Goal: Entertainment & Leisure: Consume media (video, audio)

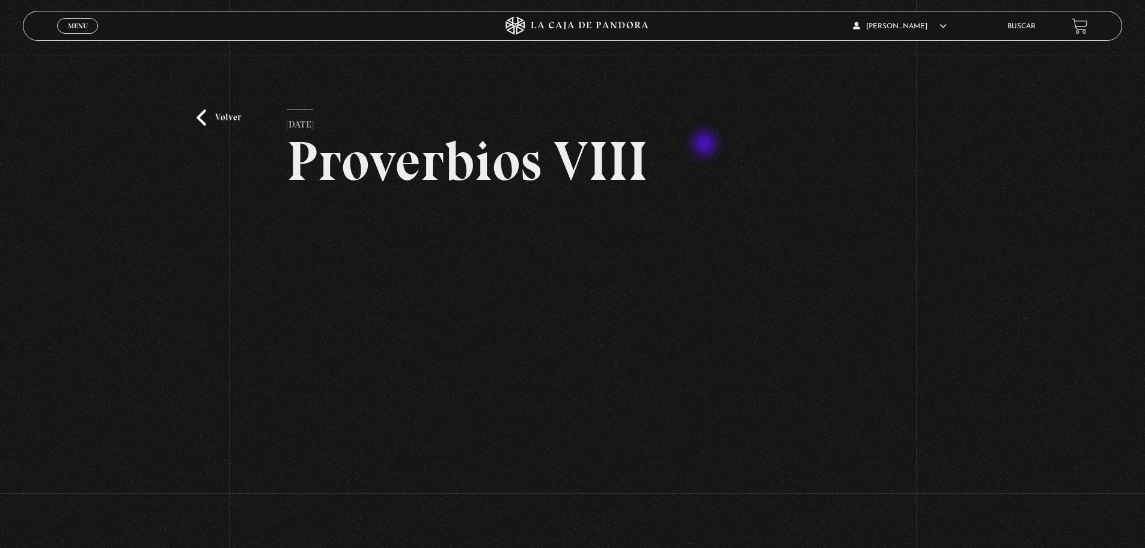
scroll to position [66, 0]
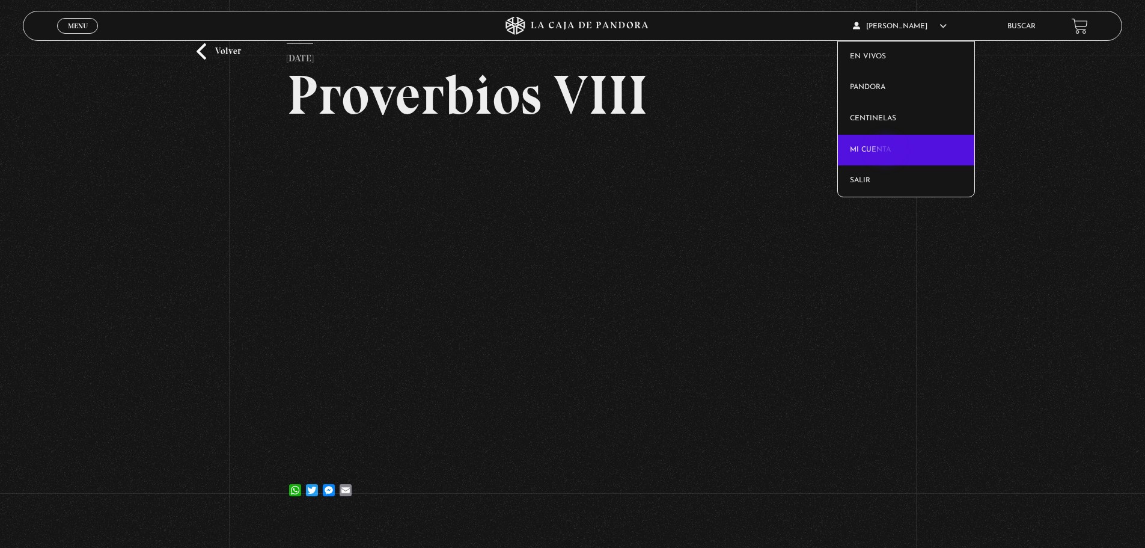
click at [887, 152] on link "Mi cuenta" at bounding box center [906, 150] width 136 height 31
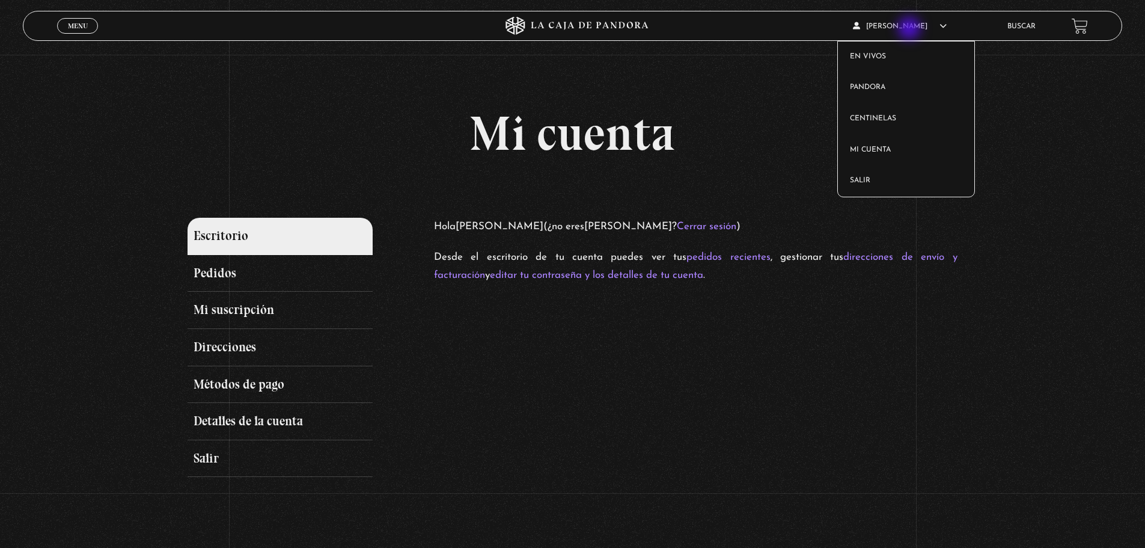
click at [911, 29] on span "[PERSON_NAME]" at bounding box center [900, 26] width 94 height 7
click at [882, 151] on link "Mi cuenta" at bounding box center [906, 150] width 136 height 31
click at [217, 276] on link "Pedidos" at bounding box center [280, 273] width 185 height 37
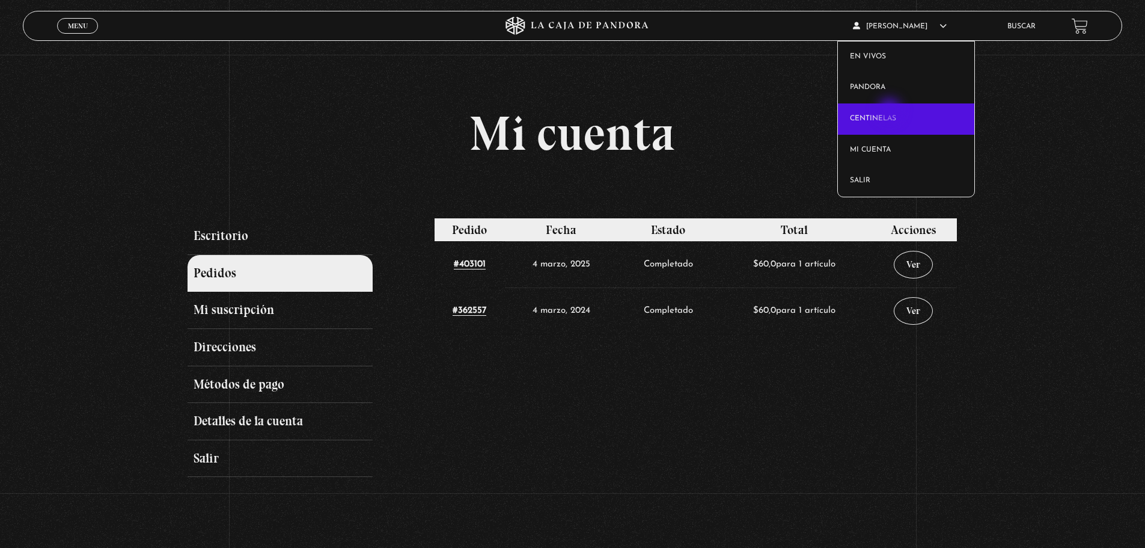
click at [891, 111] on link "Centinelas" at bounding box center [906, 118] width 136 height 31
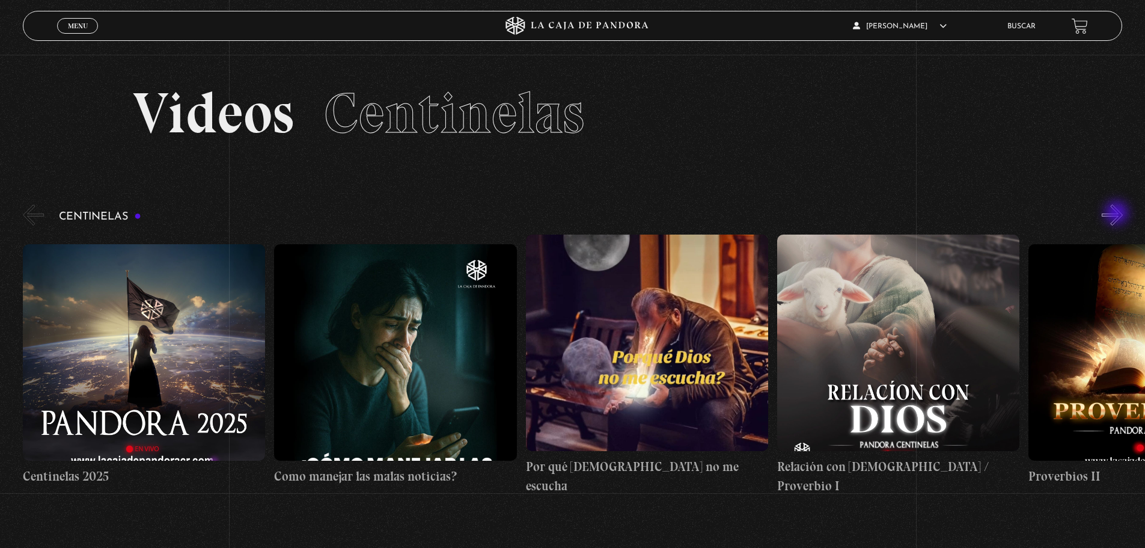
click at [1118, 214] on button "»" at bounding box center [1112, 214] width 21 height 21
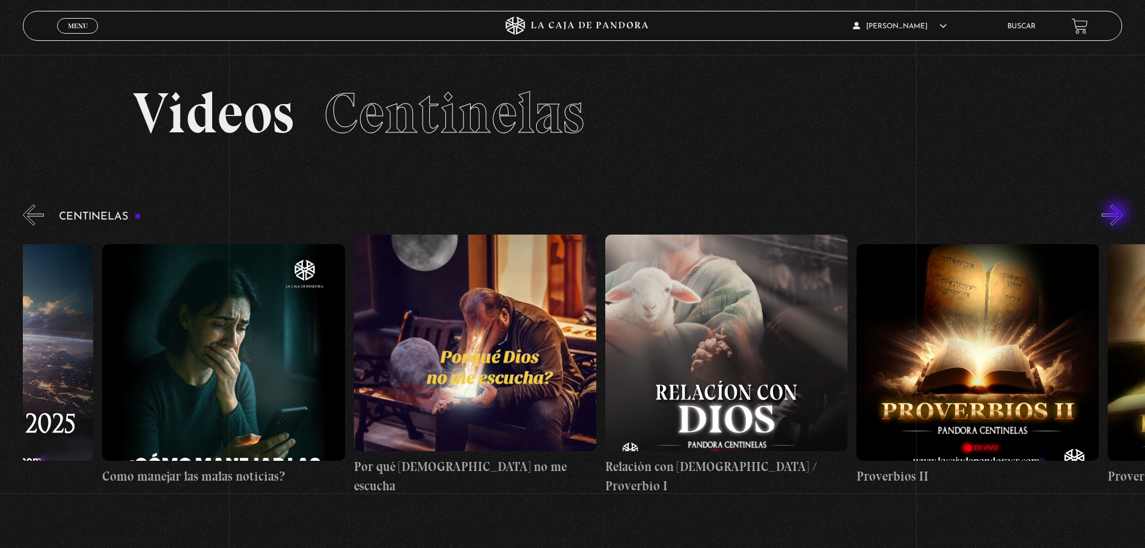
click at [1118, 214] on button "»" at bounding box center [1112, 214] width 21 height 21
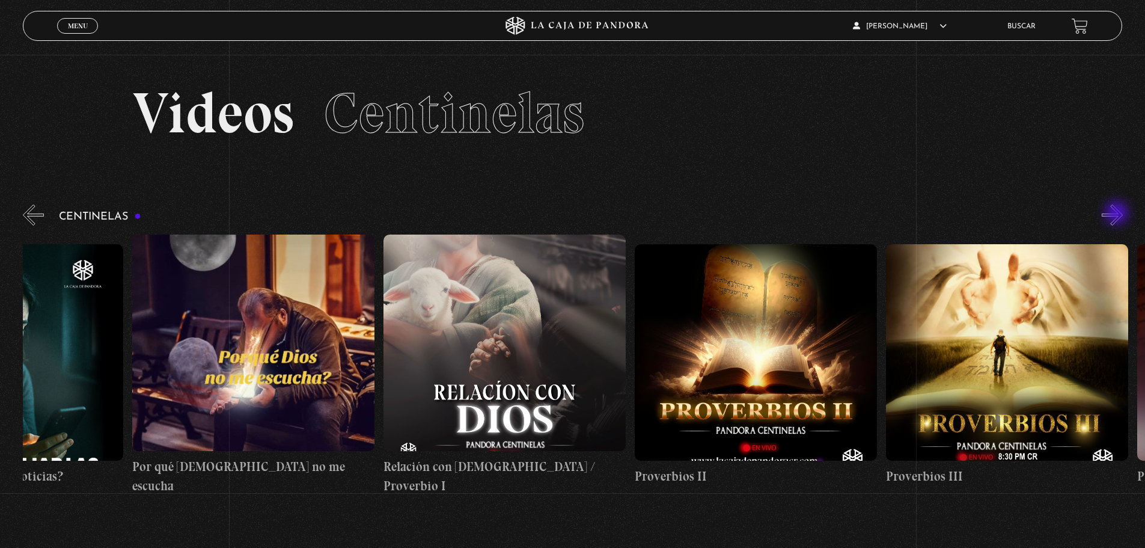
click at [1118, 214] on button "»" at bounding box center [1112, 214] width 21 height 21
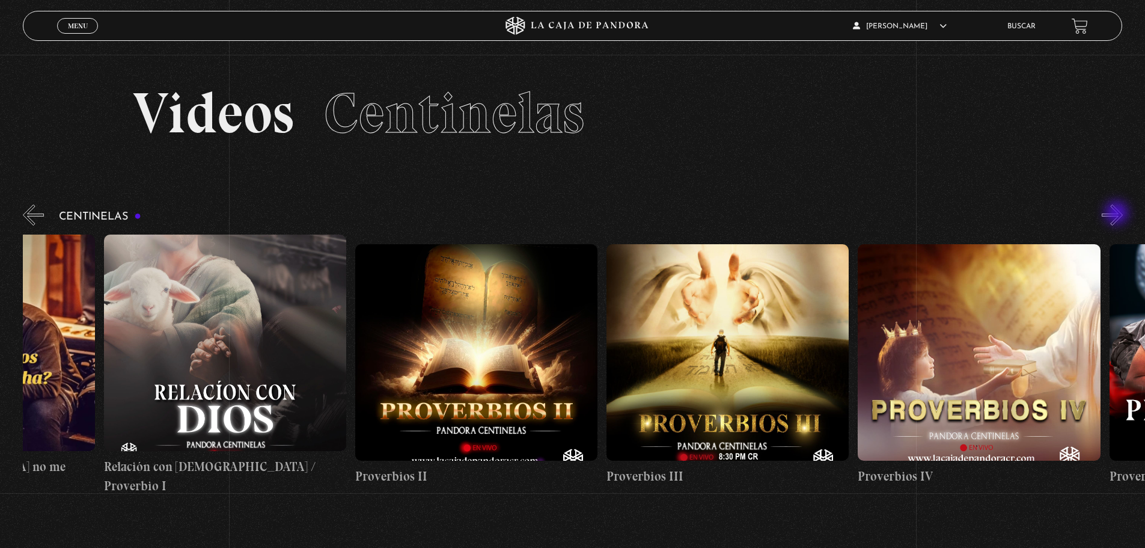
click at [1118, 214] on button "»" at bounding box center [1112, 214] width 21 height 21
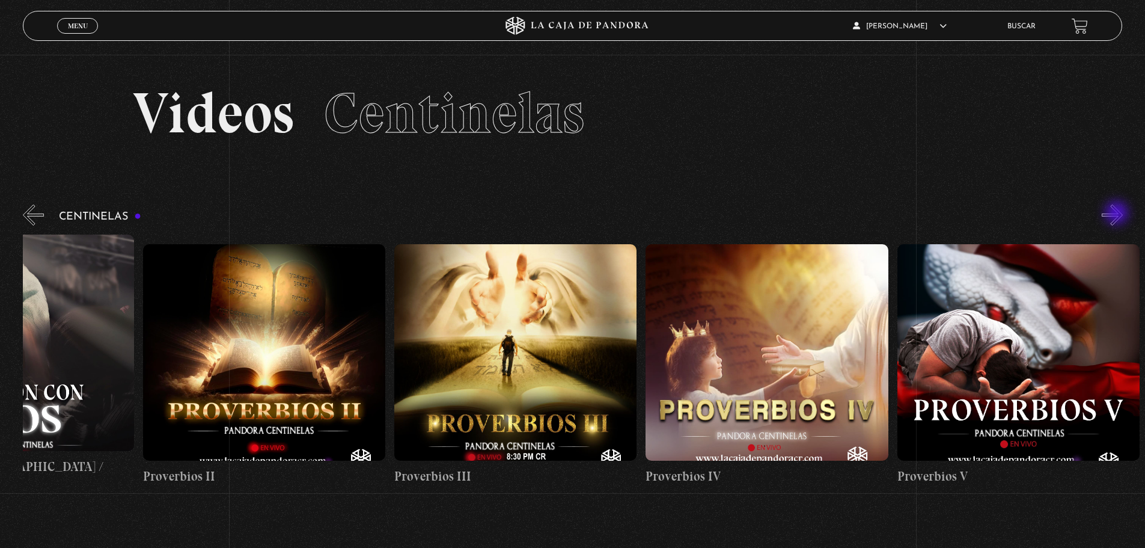
click at [1118, 214] on button "»" at bounding box center [1112, 214] width 21 height 21
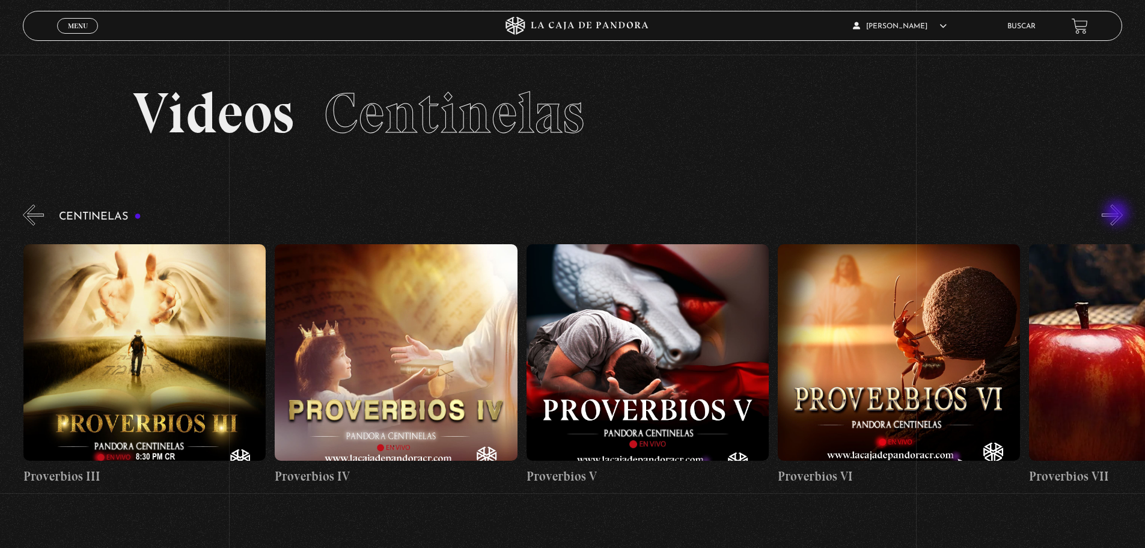
click at [1118, 214] on button "»" at bounding box center [1112, 214] width 21 height 21
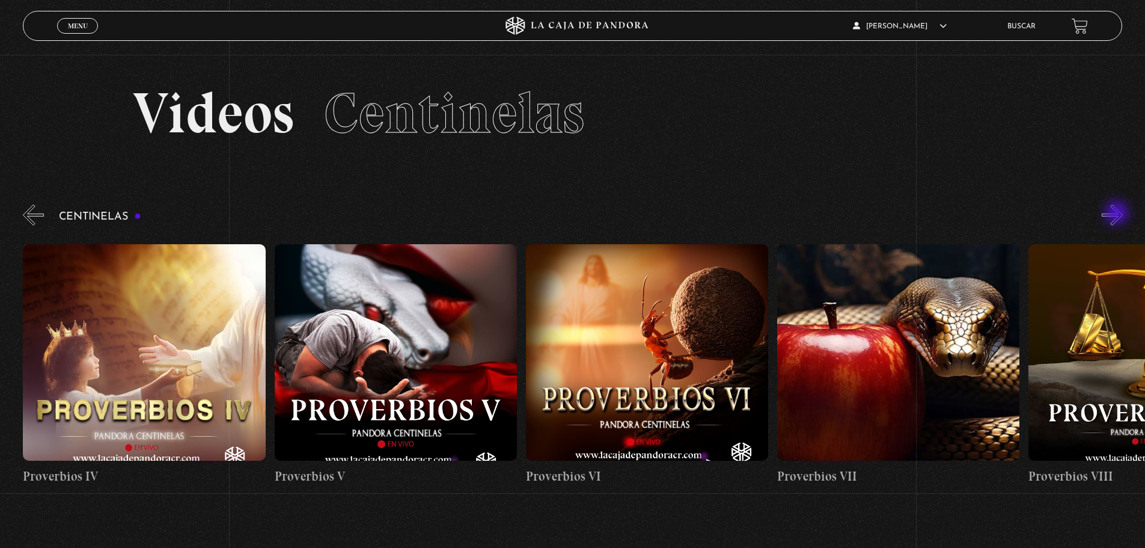
click at [1118, 214] on button "»" at bounding box center [1112, 214] width 21 height 21
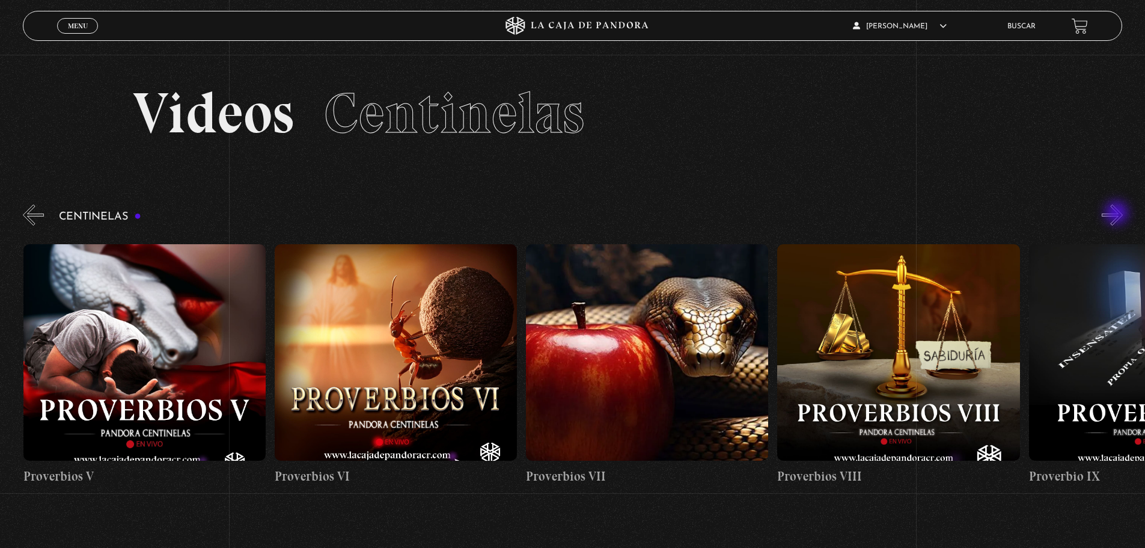
click at [1118, 214] on button "»" at bounding box center [1112, 214] width 21 height 21
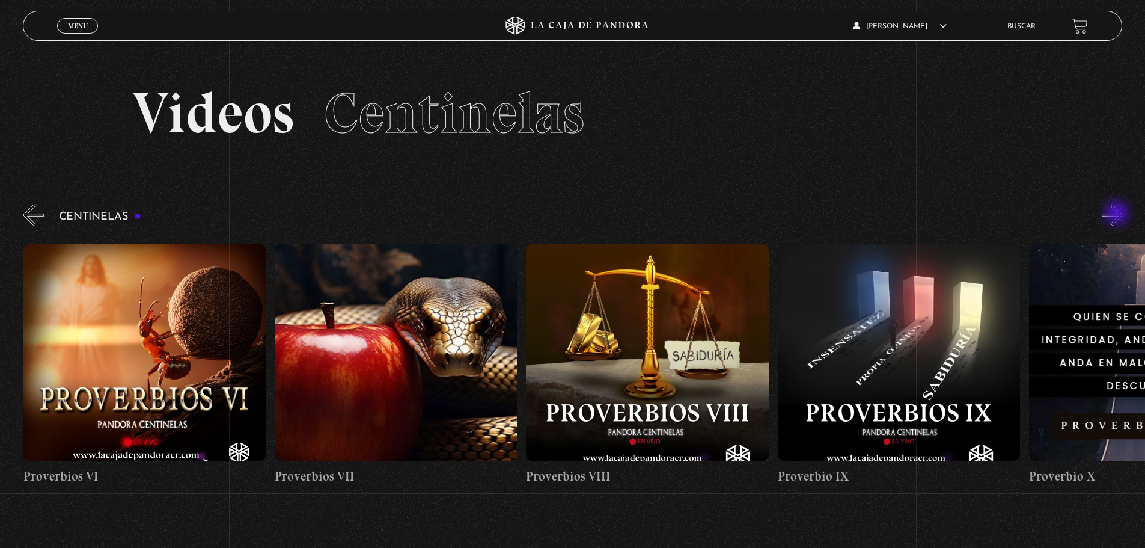
scroll to position [0, 2012]
click at [631, 331] on figure at bounding box center [646, 352] width 242 height 216
